Goal: Task Accomplishment & Management: Use online tool/utility

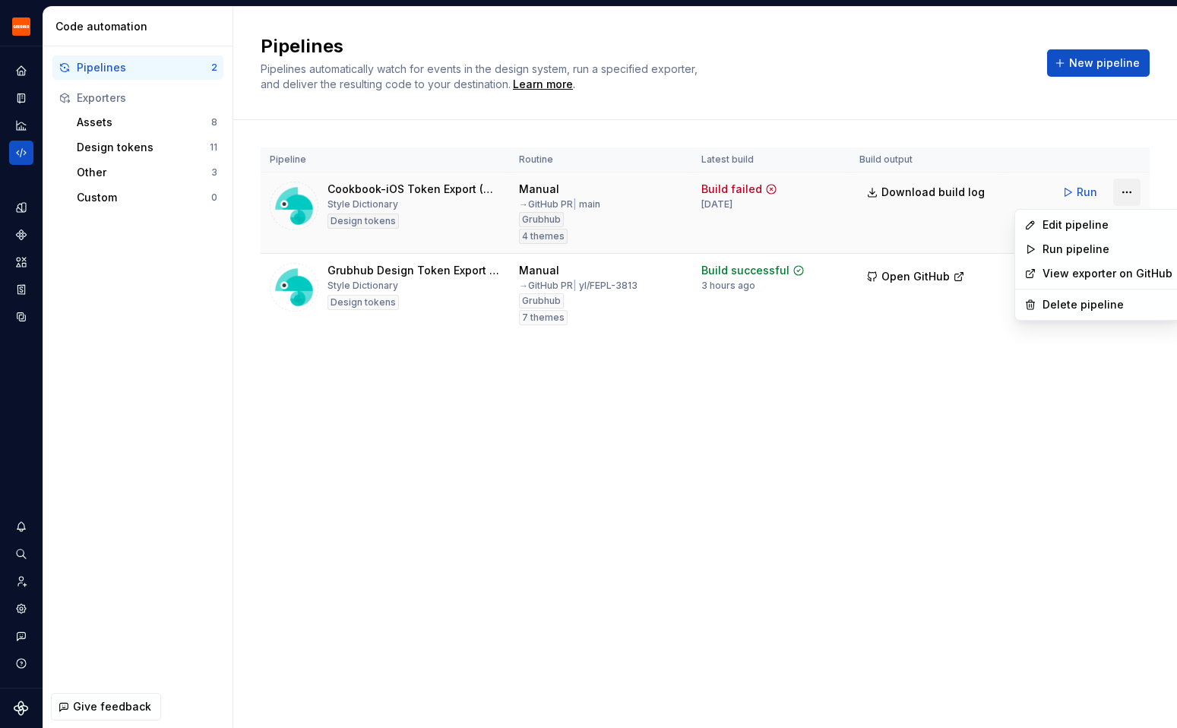
click at [1129, 189] on html "Grubhub Design System Y Dataset Grubhub Code automation Pipelines 2 Exporters A…" at bounding box center [588, 364] width 1177 height 728
click at [1079, 220] on div "Edit pipeline" at bounding box center [1108, 224] width 130 height 15
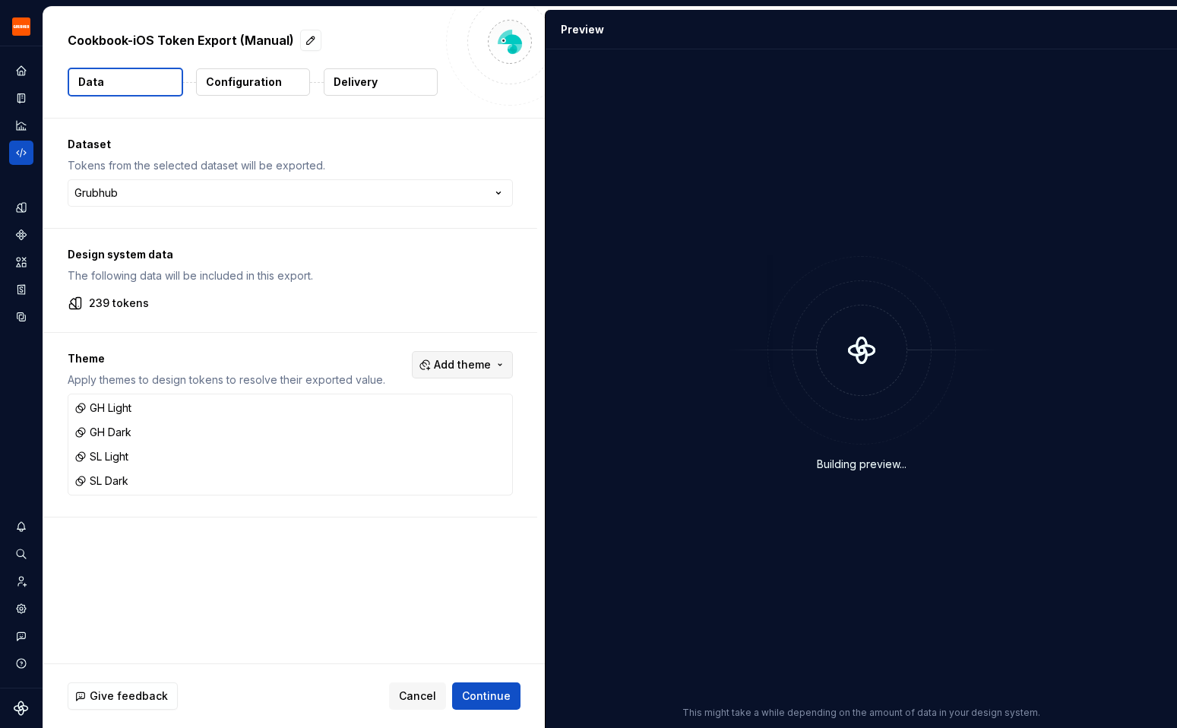
click at [502, 360] on button "Add theme" at bounding box center [462, 364] width 101 height 27
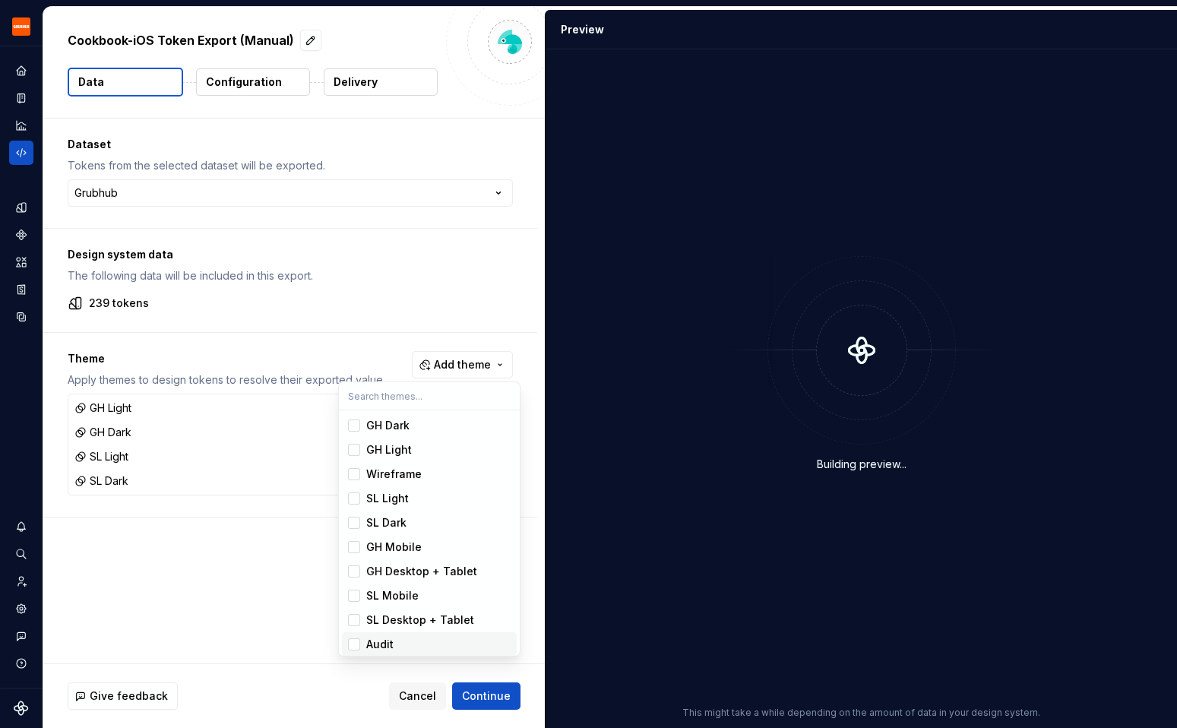
click at [359, 640] on div "Suggestions" at bounding box center [354, 645] width 12 height 12
click at [479, 699] on html "Grubhub Design System Y Dataset Grubhub Cookbook-iOS Token Export (Manual) Data…" at bounding box center [588, 364] width 1177 height 728
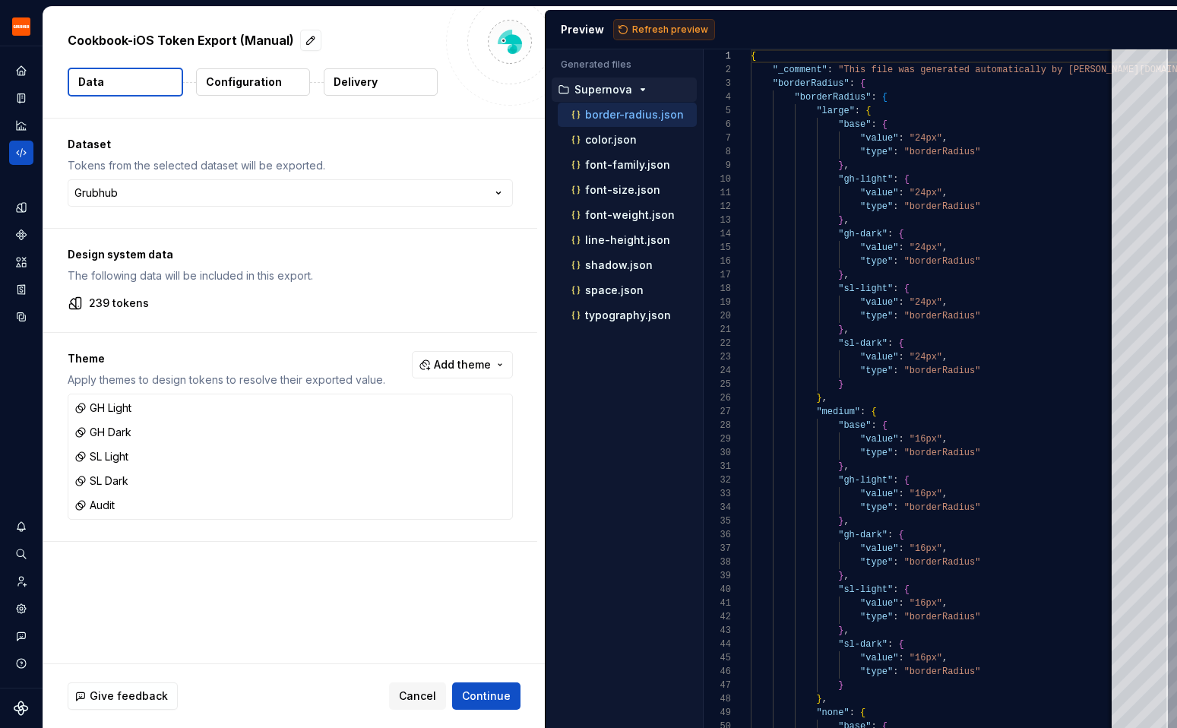
click at [699, 33] on span "Refresh preview" at bounding box center [670, 30] width 76 height 12
click at [493, 696] on span "Continue" at bounding box center [486, 696] width 49 height 15
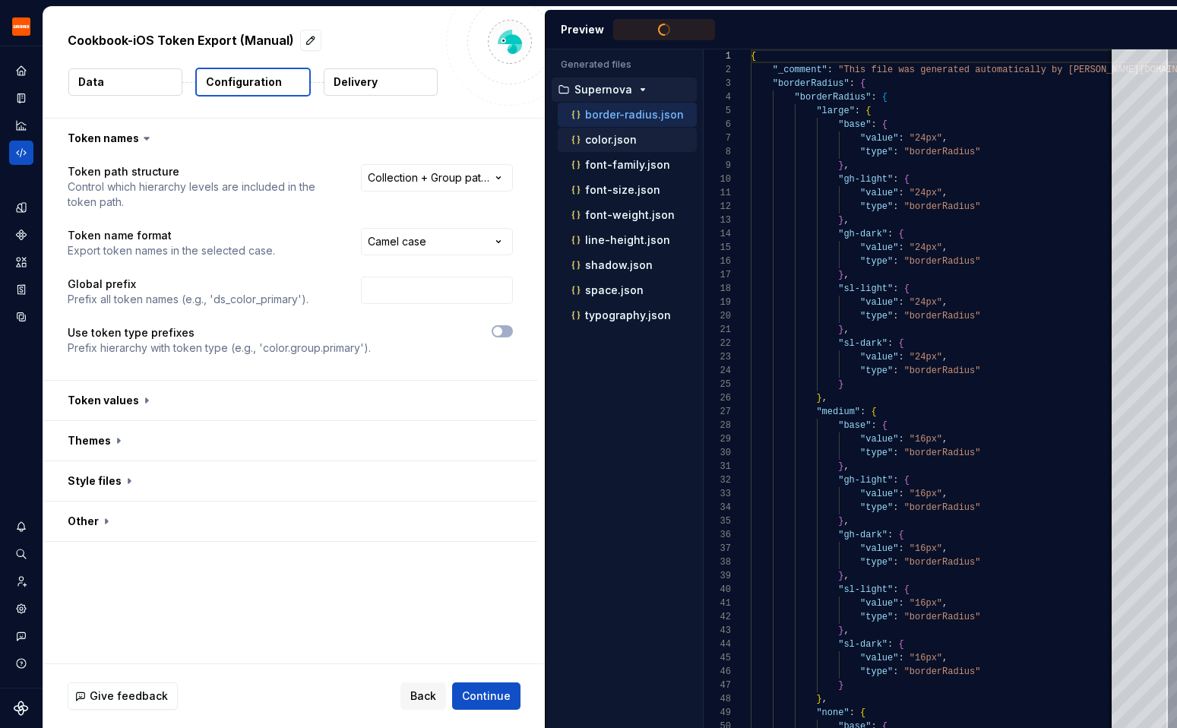
scroll to position [137, 0]
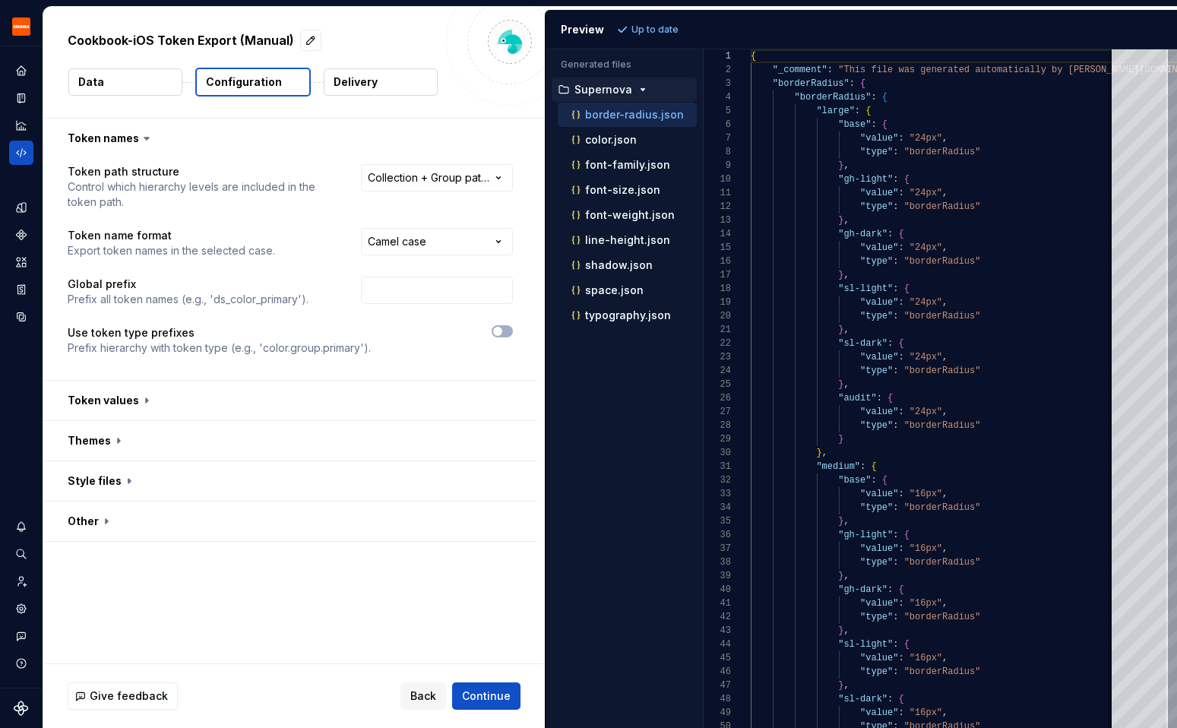
click at [602, 116] on p "border-radius.json" at bounding box center [634, 115] width 99 height 12
click at [603, 138] on p "color.json" at bounding box center [611, 140] width 52 height 12
type textarea "**********"
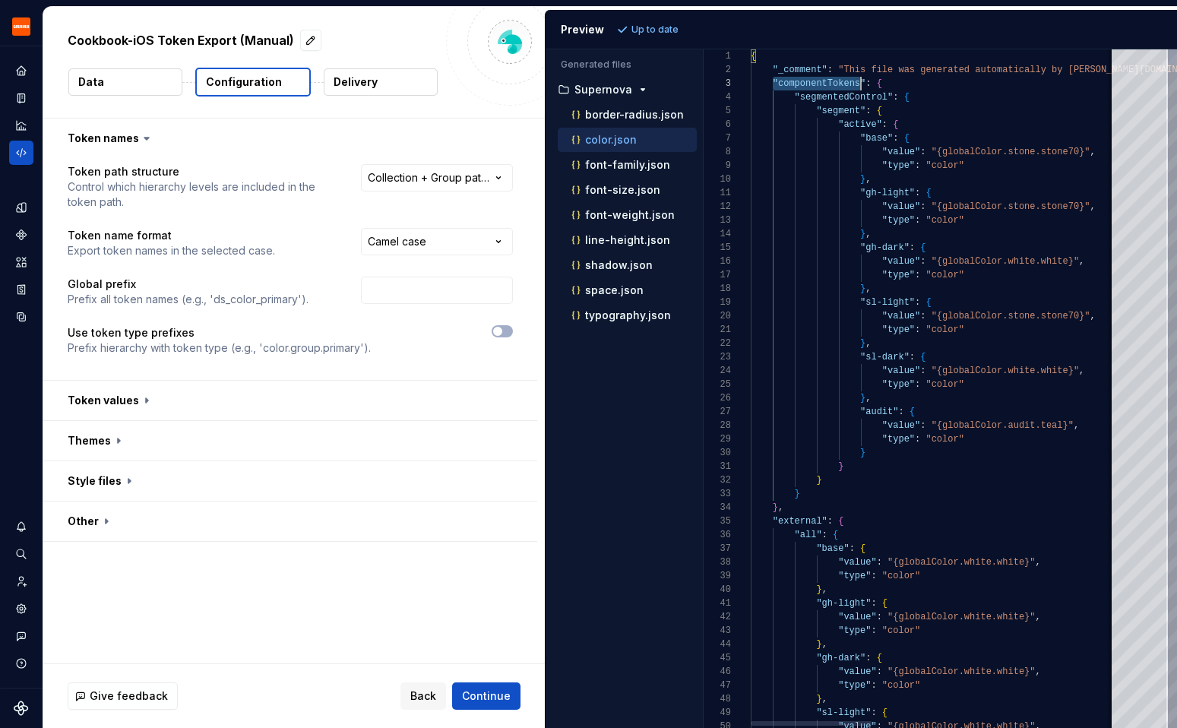
scroll to position [27, 132]
drag, startPoint x: 773, startPoint y: 85, endPoint x: 900, endPoint y: 85, distance: 126.9
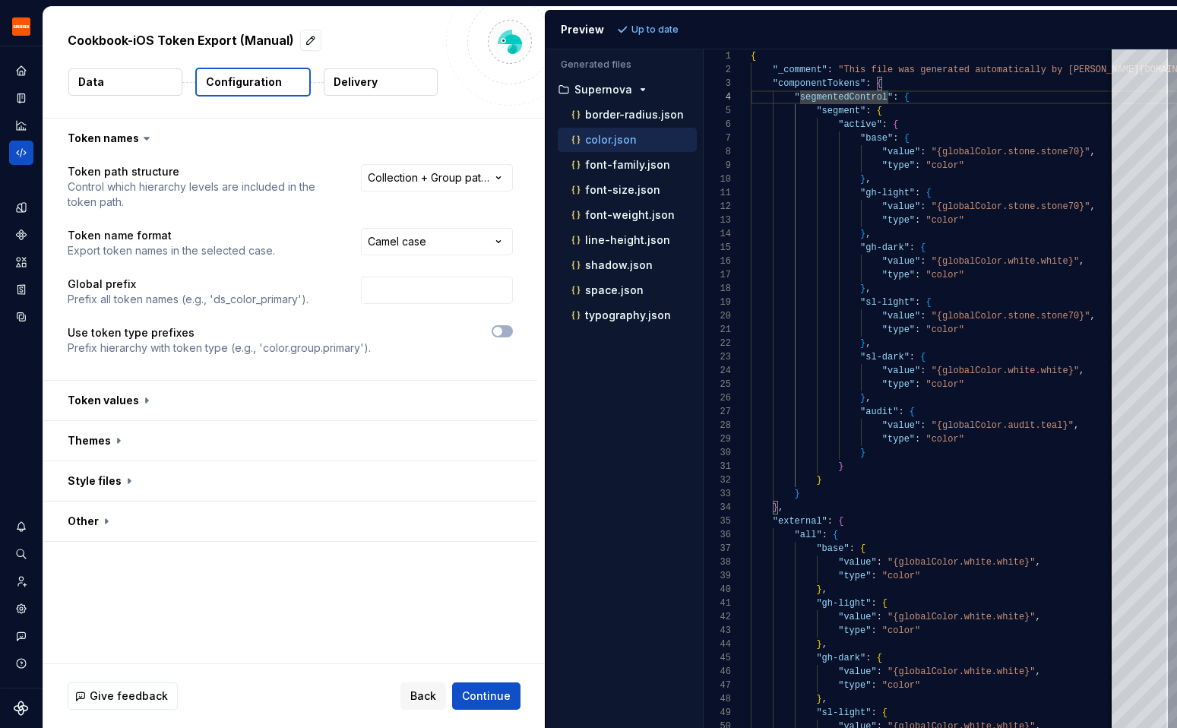
click at [623, 143] on p "color.json" at bounding box center [611, 140] width 52 height 12
